Goal: Information Seeking & Learning: Learn about a topic

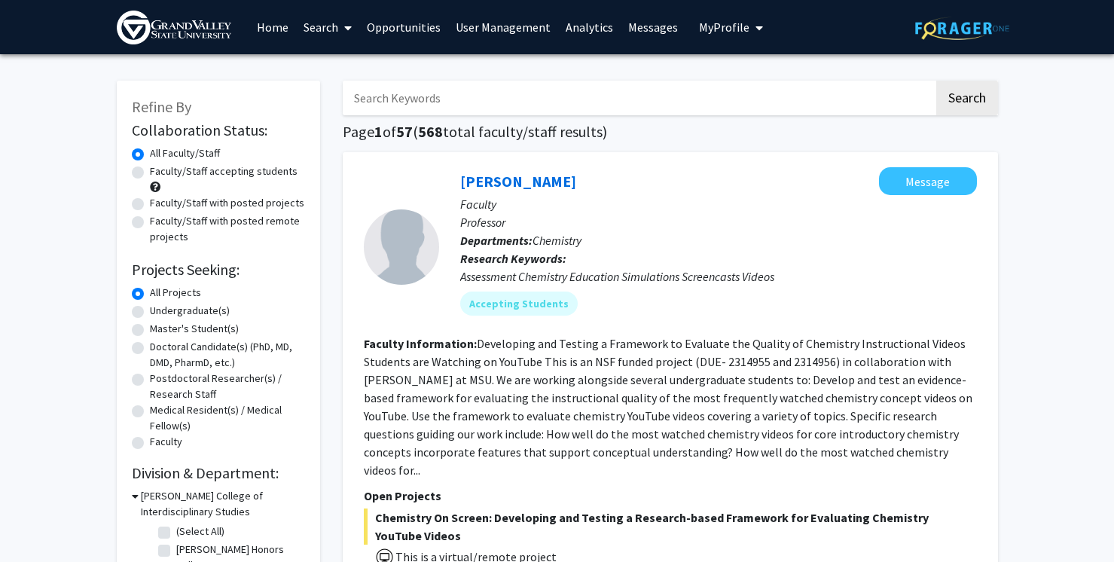
click at [575, 30] on link "Analytics" at bounding box center [589, 27] width 63 height 53
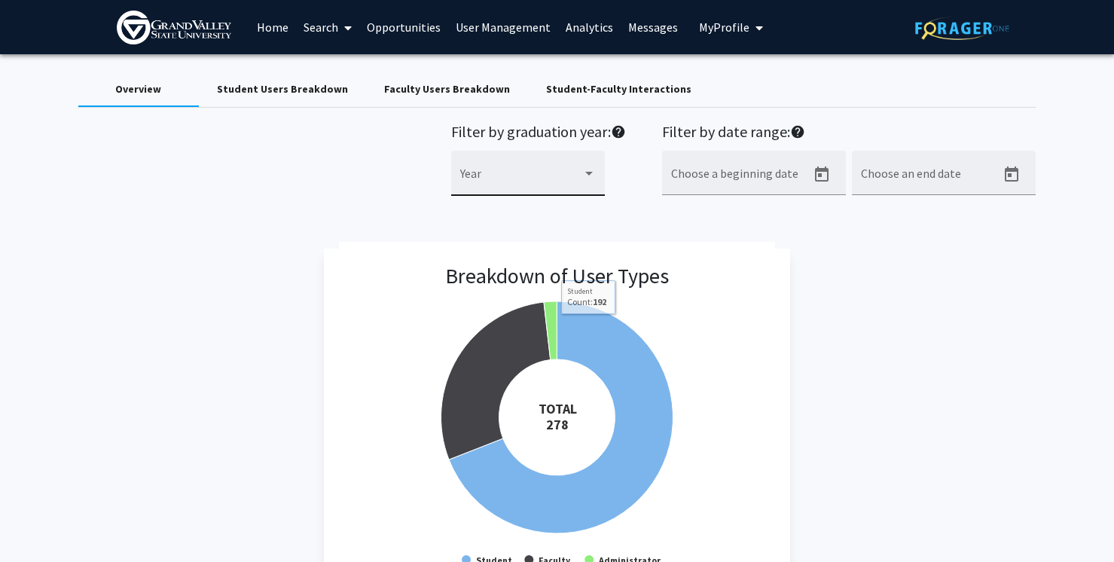
click at [538, 162] on div "Year" at bounding box center [528, 178] width 136 height 36
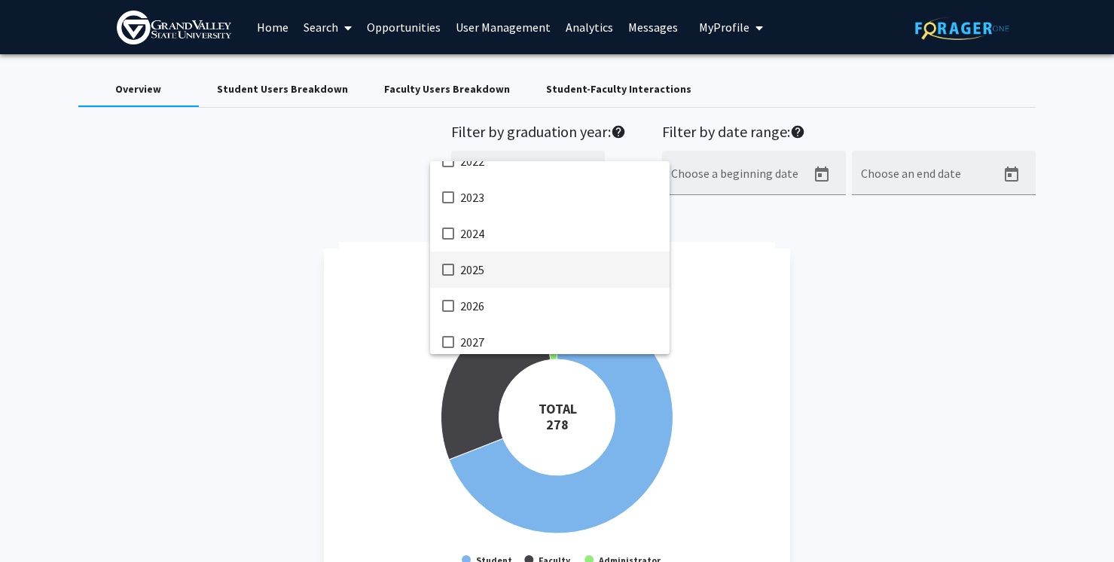
scroll to position [214, 0]
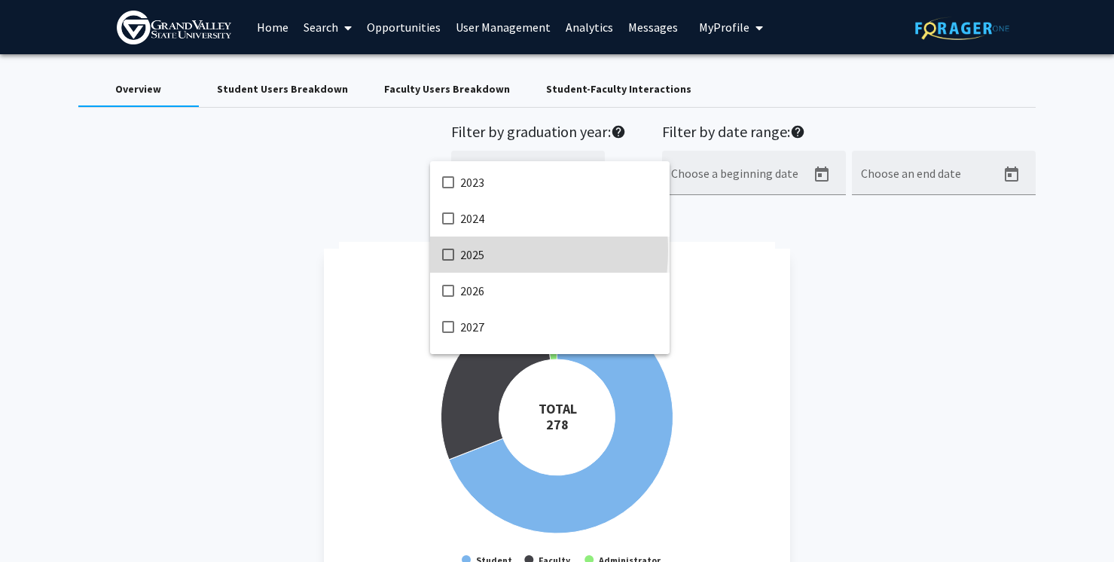
click at [447, 250] on mat-pseudo-checkbox at bounding box center [448, 255] width 12 height 12
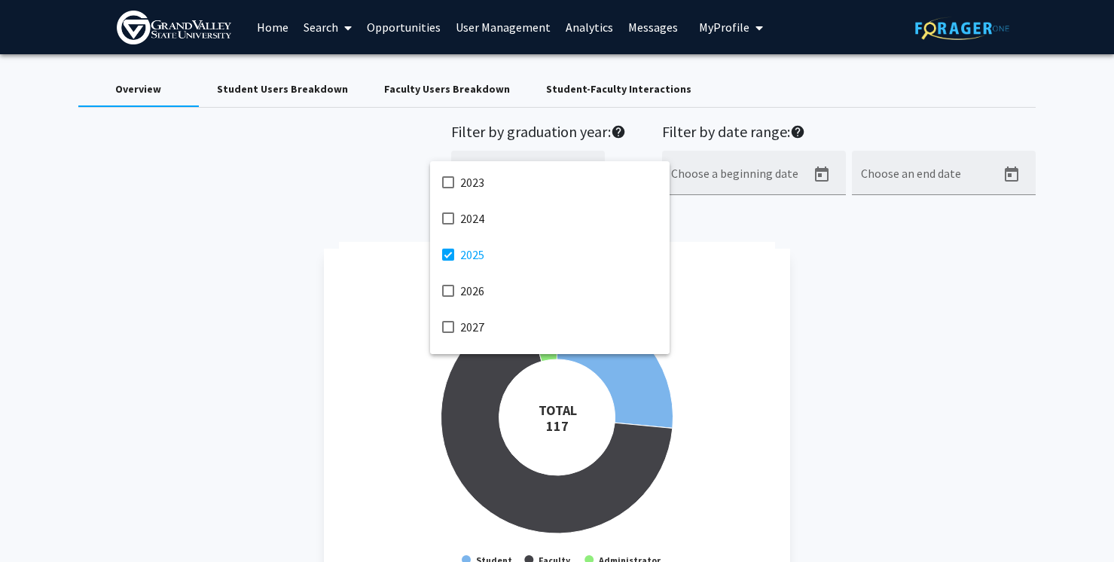
click at [843, 407] on div at bounding box center [557, 281] width 1114 height 562
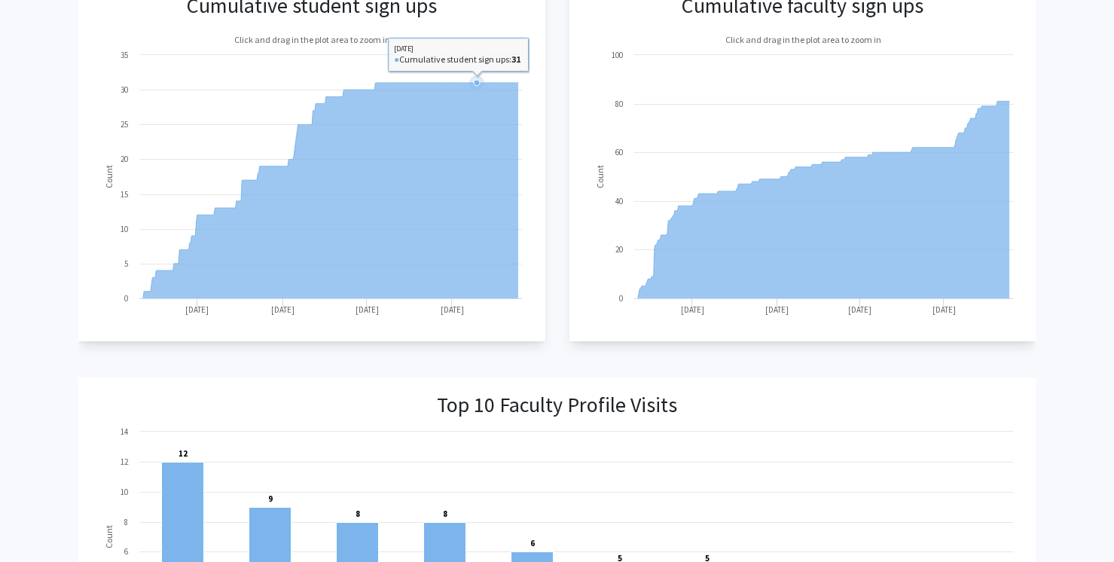
scroll to position [0, 0]
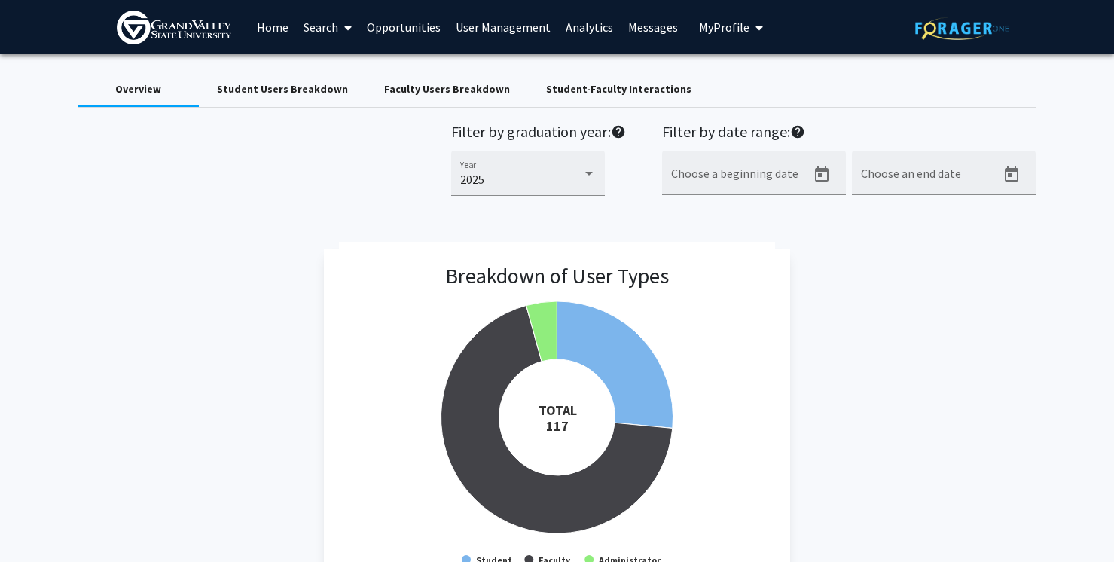
click at [288, 84] on div "Student Users Breakdown" at bounding box center [282, 89] width 131 height 16
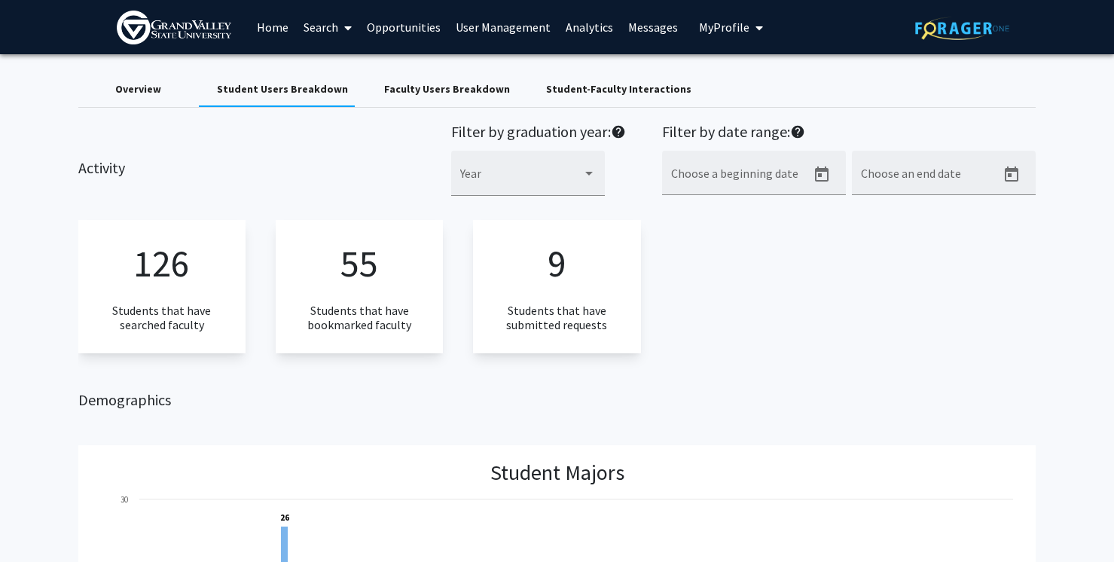
click at [416, 89] on div "Faculty Users Breakdown" at bounding box center [447, 89] width 126 height 16
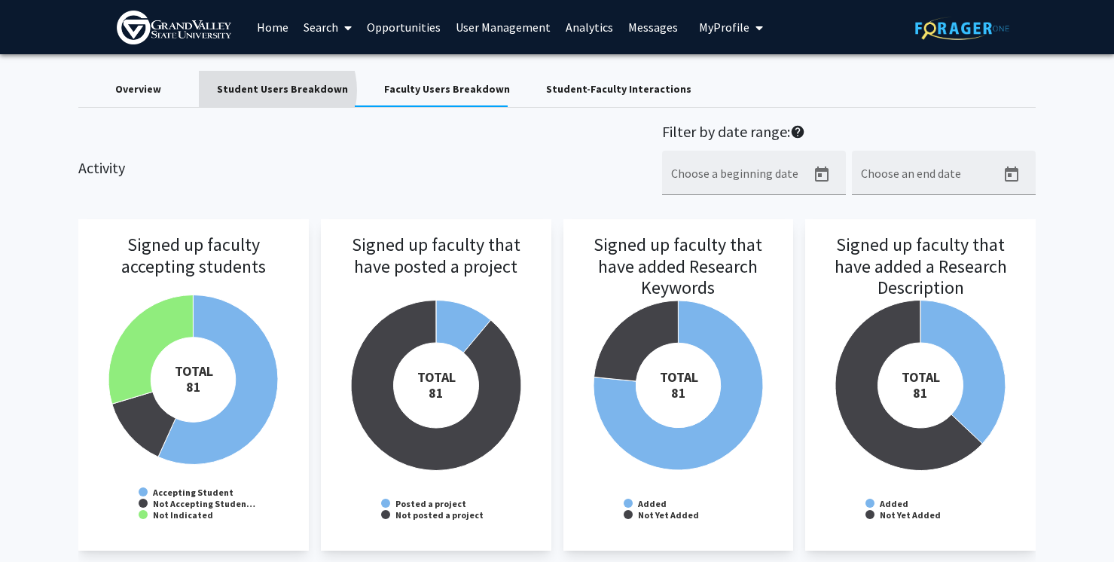
click at [273, 90] on div "Student Users Breakdown" at bounding box center [282, 89] width 131 height 16
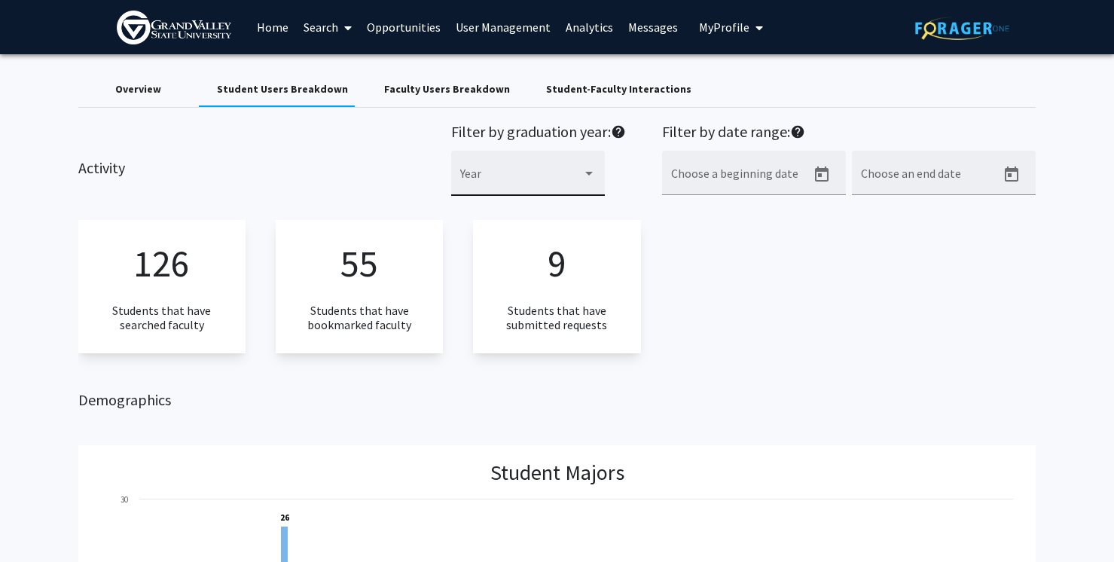
click at [471, 163] on div "Year" at bounding box center [528, 178] width 136 height 36
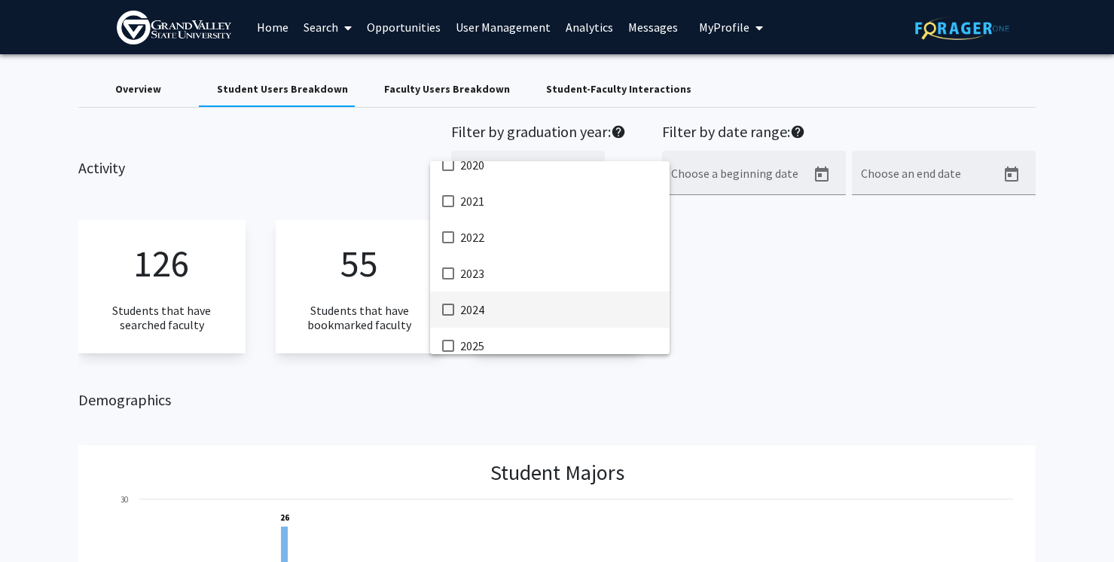
scroll to position [162, 0]
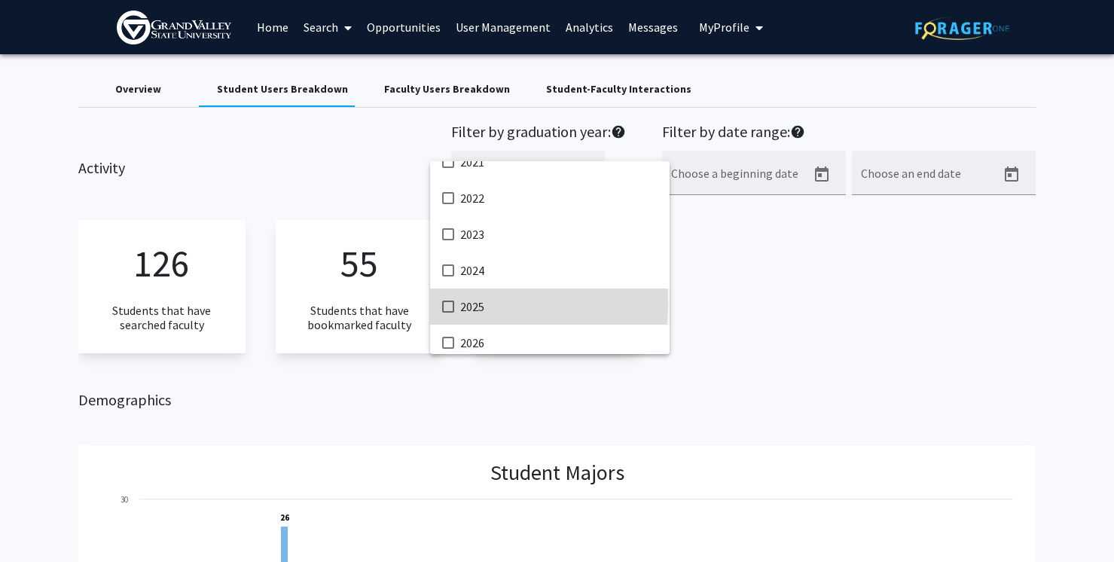
click at [450, 303] on mat-pseudo-checkbox at bounding box center [448, 306] width 12 height 12
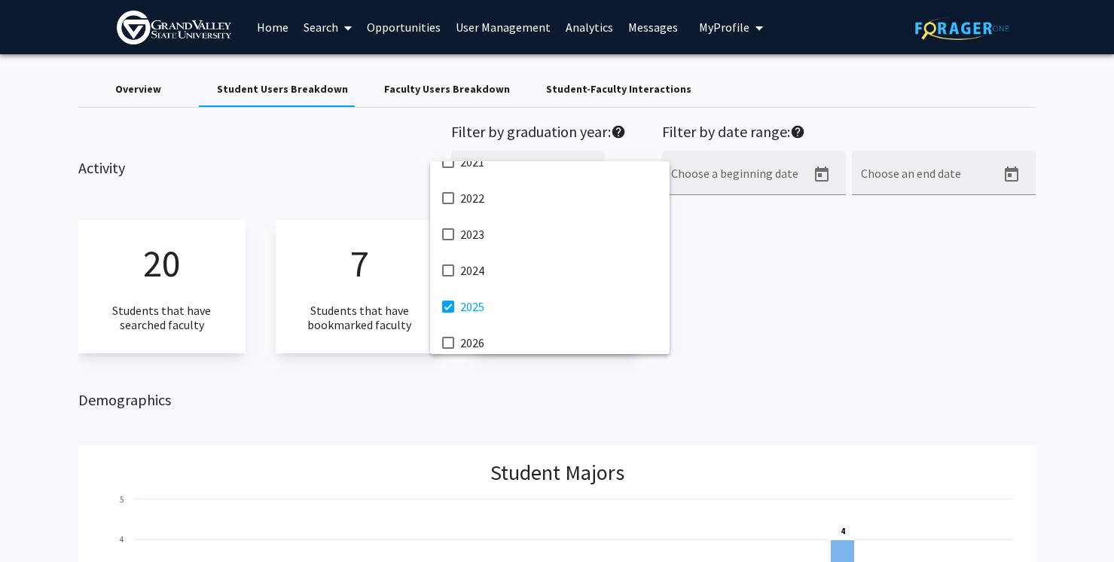
click at [316, 178] on div at bounding box center [557, 281] width 1114 height 562
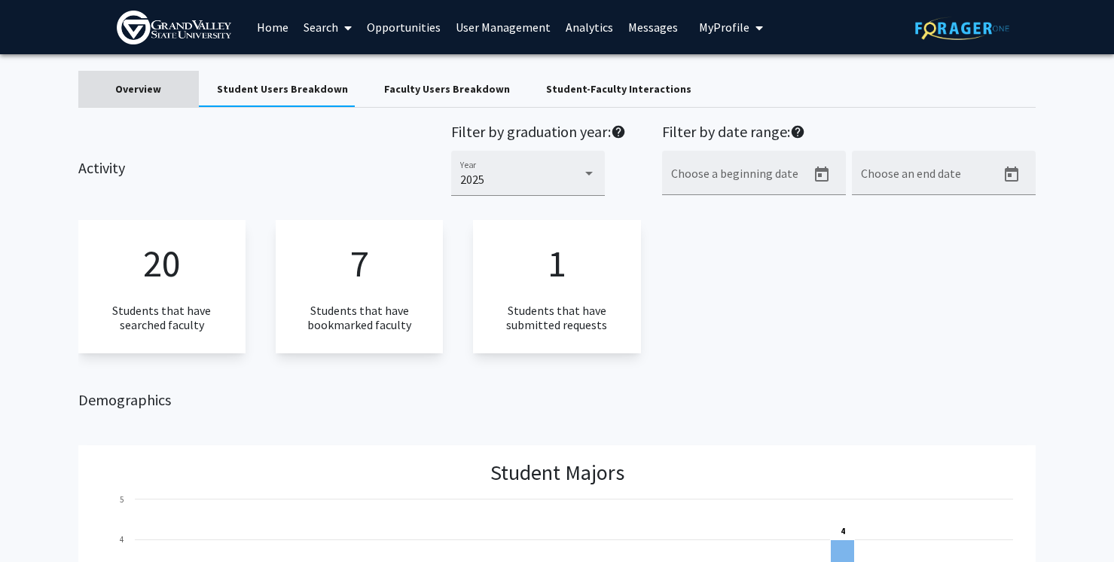
click at [149, 91] on div "Overview" at bounding box center [138, 89] width 46 height 16
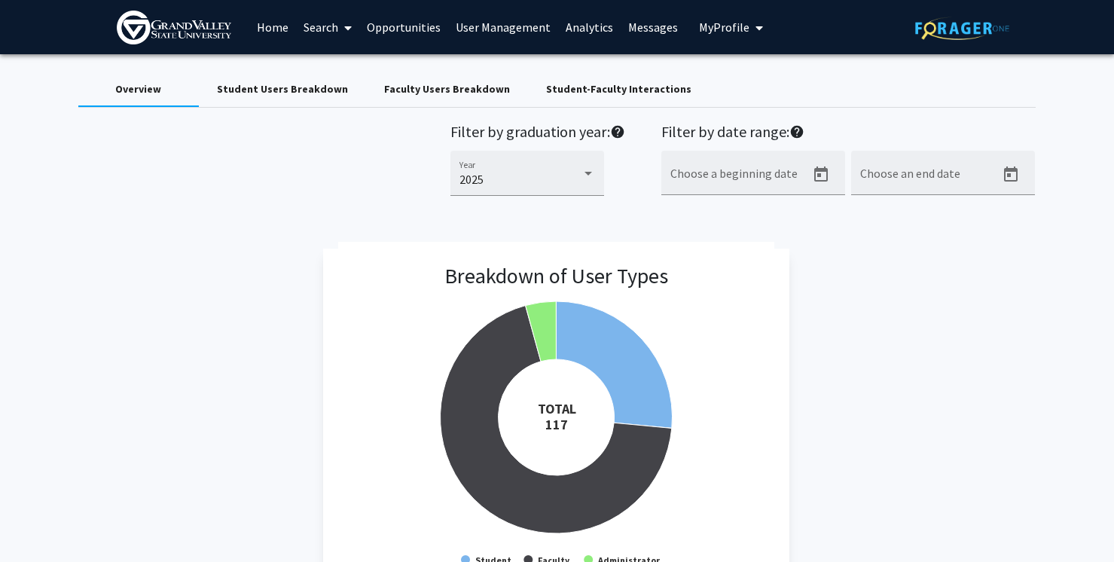
scroll to position [0, 1]
